Goal: Check status: Check status

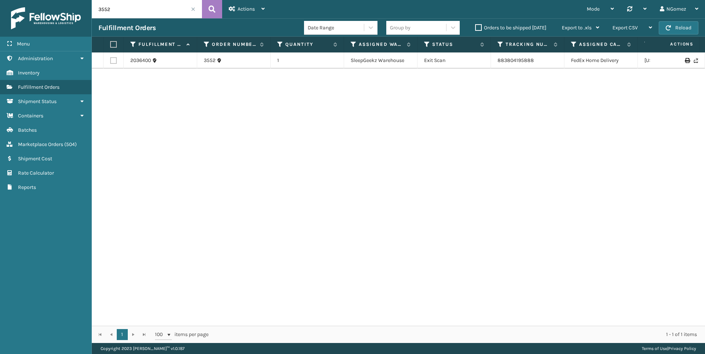
click at [149, 8] on input "3552" at bounding box center [147, 9] width 110 height 18
type input "113-0212296-1165031"
click at [508, 60] on link "391952414252" at bounding box center [514, 60] width 33 height 6
click at [53, 145] on span "Marketplace Orders" at bounding box center [40, 144] width 45 height 6
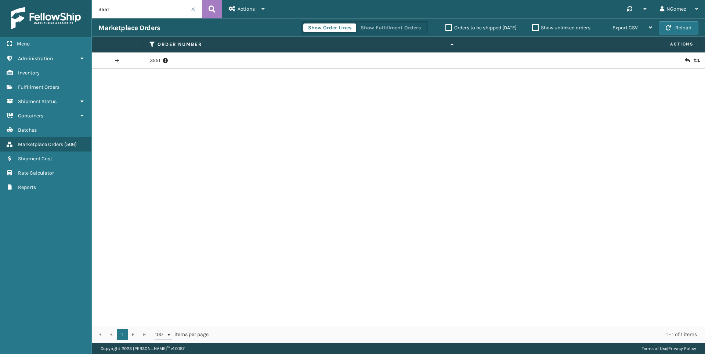
click at [153, 7] on input "3551" at bounding box center [147, 9] width 110 height 18
paste input "114-4670381-1523450"
type input "114-4670381-1523450"
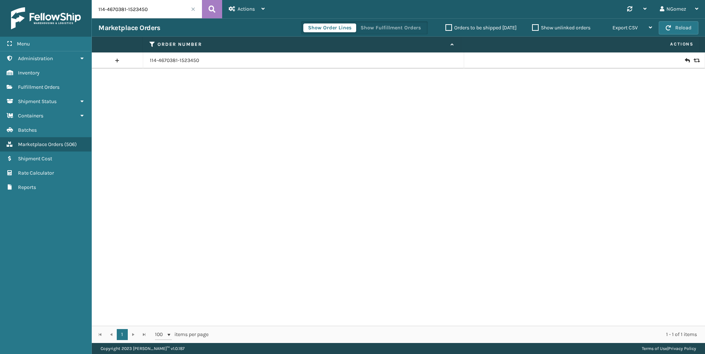
click at [685, 62] on icon at bounding box center [687, 60] width 4 height 7
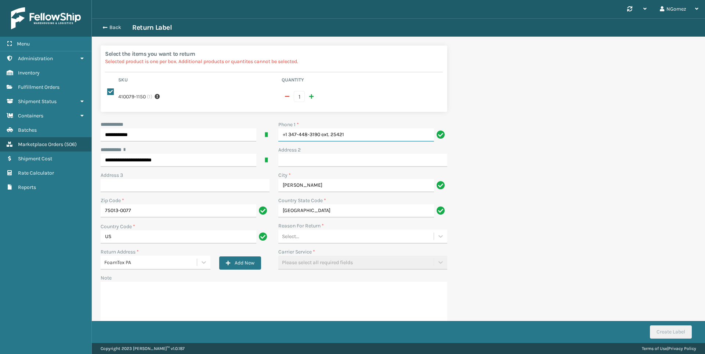
click at [355, 136] on input "+1 347-448-3190 ext. 25421" at bounding box center [356, 135] width 156 height 13
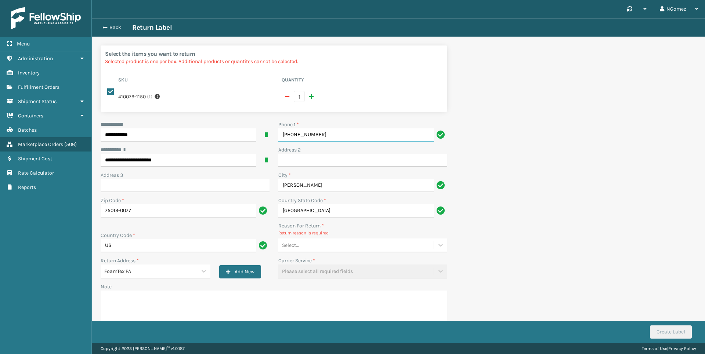
type input "[PHONE_NUMBER]"
click at [354, 246] on div "Select..." at bounding box center [355, 245] width 155 height 12
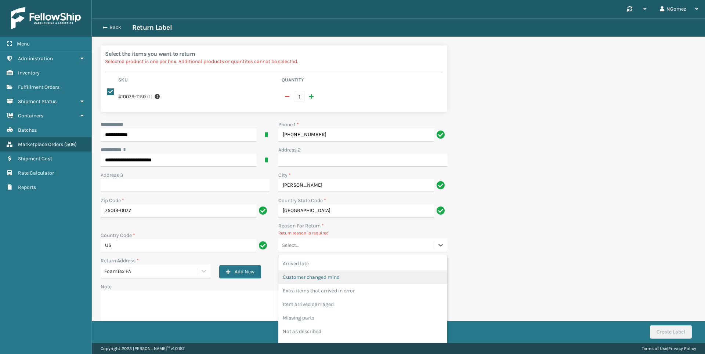
drag, startPoint x: 334, startPoint y: 273, endPoint x: 345, endPoint y: 272, distance: 10.7
click at [335, 273] on div "Customer changed mind" at bounding box center [362, 278] width 169 height 14
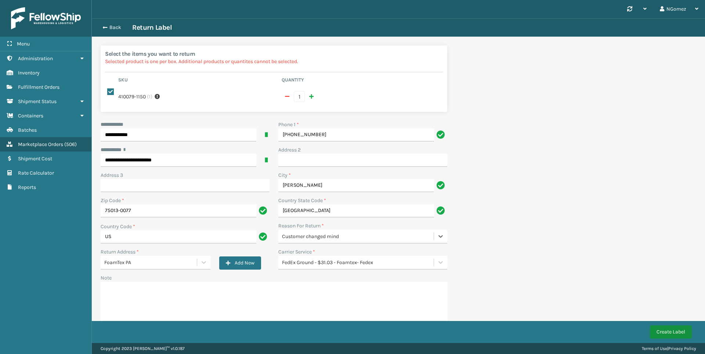
click at [678, 327] on button "Create Label" at bounding box center [671, 332] width 42 height 13
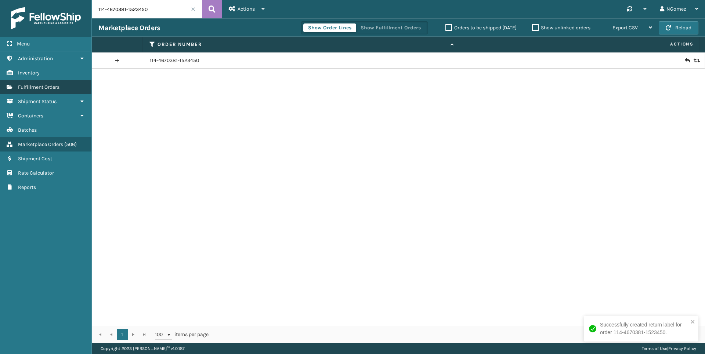
click at [37, 88] on span "Fulfillment Orders" at bounding box center [39, 87] width 42 height 6
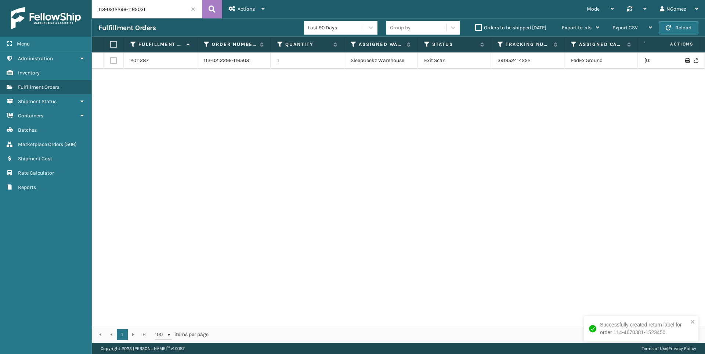
click at [165, 8] on input "113-0212296-1165031" at bounding box center [147, 9] width 110 height 18
paste input "2-6110659-6542657"
click at [507, 61] on link "392369093317" at bounding box center [515, 60] width 34 height 6
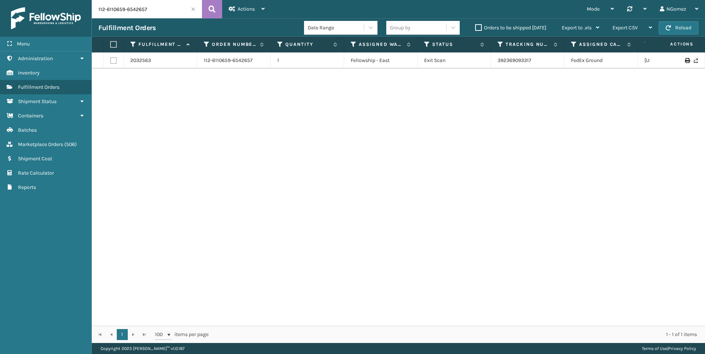
click at [140, 12] on input "112-6110659-6542657" at bounding box center [147, 9] width 110 height 18
paste input "4-8246799-9449820"
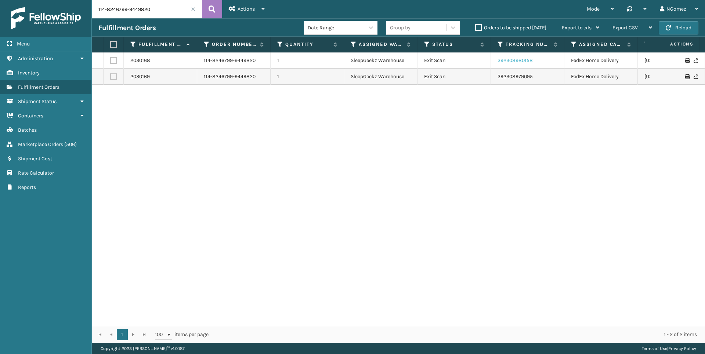
click at [523, 60] on link "392308980158" at bounding box center [515, 60] width 35 height 6
click at [522, 73] on link "392308979095" at bounding box center [515, 76] width 35 height 6
click at [119, 11] on input "114-8246799-9449820" at bounding box center [147, 9] width 110 height 18
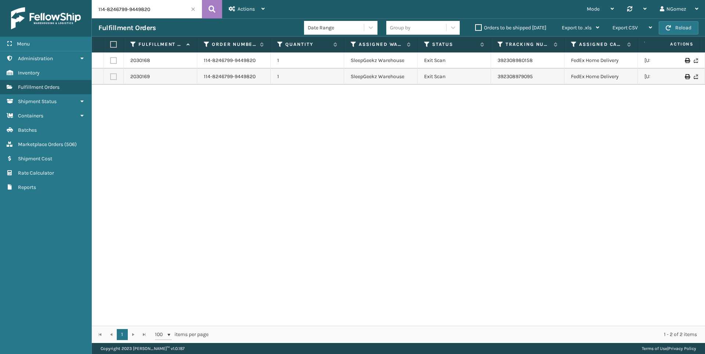
paste input "1-1134937-1514659"
type input "111-1134937-1514659"
drag, startPoint x: 517, startPoint y: 73, endPoint x: 482, endPoint y: 123, distance: 61.1
click at [482, 123] on div "2022428 111-1134937-1514659 1 TFM Exit Scan 392182174739 FedEx Home Delivery [U…" at bounding box center [398, 190] width 613 height 274
click at [132, 12] on input "111-1134937-1514659" at bounding box center [147, 9] width 110 height 18
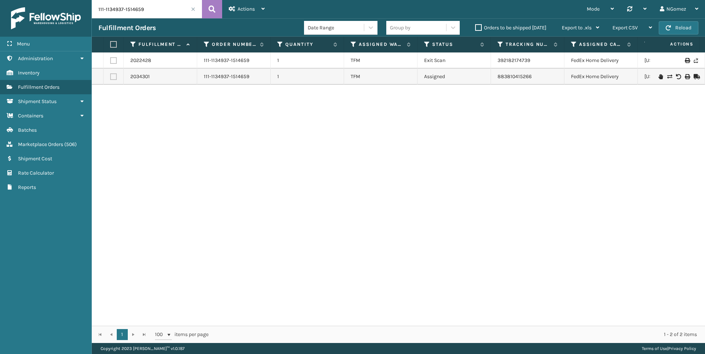
click at [132, 12] on input "111-1134937-1514659" at bounding box center [147, 9] width 110 height 18
paste input "3361"
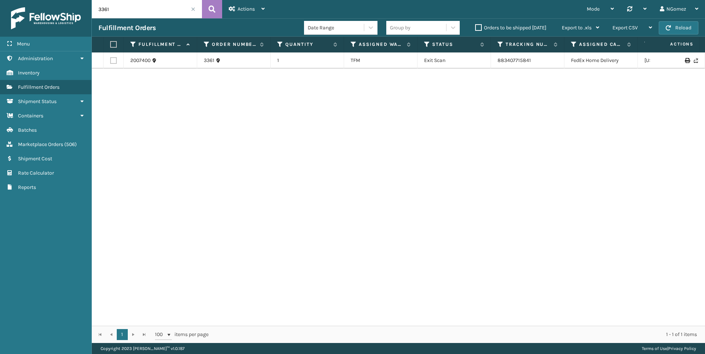
click at [124, 9] on input "3361" at bounding box center [147, 9] width 110 height 18
click at [507, 60] on link "883407715841" at bounding box center [514, 60] width 33 height 6
click at [122, 12] on input "3361" at bounding box center [147, 9] width 110 height 18
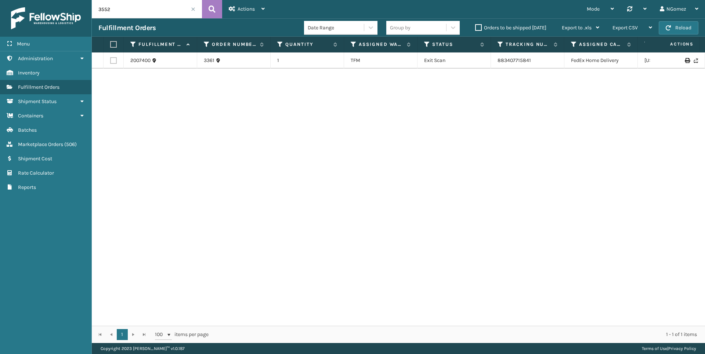
type input "3552"
click at [519, 61] on link "883804195888" at bounding box center [516, 60] width 36 height 6
click at [148, 9] on input "3552" at bounding box center [147, 9] width 110 height 18
click at [145, 7] on input "3552" at bounding box center [147, 9] width 110 height 18
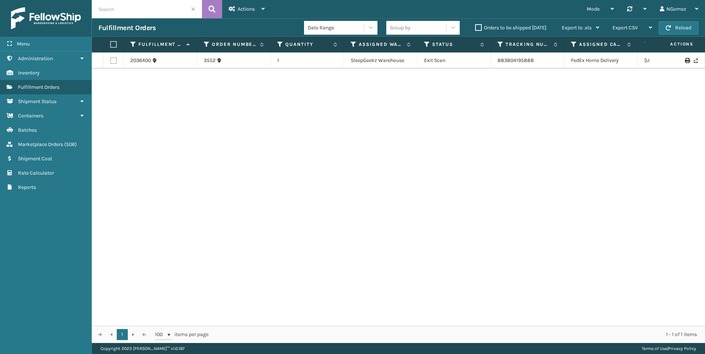
paste input "3436"
type input "3436"
click at [516, 60] on link "883548924178" at bounding box center [515, 60] width 35 height 6
